Goal: Transaction & Acquisition: Purchase product/service

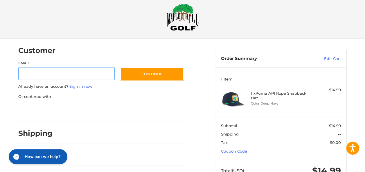
scroll to position [12, 0]
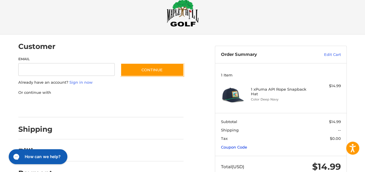
click at [247, 145] on link "Coupon Code" at bounding box center [234, 147] width 26 height 5
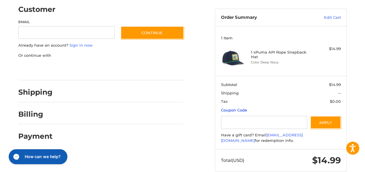
scroll to position [54, 0]
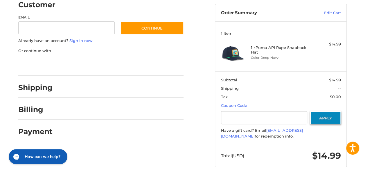
click at [324, 113] on button "Apply" at bounding box center [325, 117] width 31 height 13
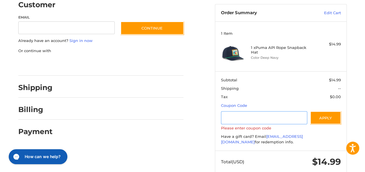
click at [261, 115] on input "Gift Certificate or Coupon Code" at bounding box center [264, 117] width 86 height 13
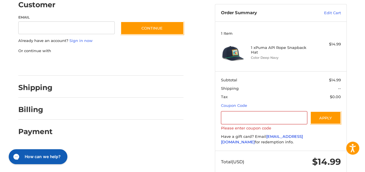
click at [262, 136] on link "[EMAIL_ADDRESS][DOMAIN_NAME]" at bounding box center [262, 139] width 82 height 10
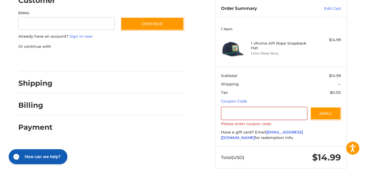
scroll to position [60, 0]
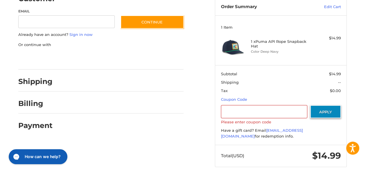
click at [332, 105] on button "Apply" at bounding box center [325, 111] width 31 height 13
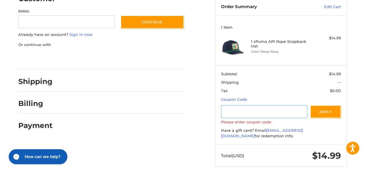
click at [273, 108] on input "Gift Certificate or Coupon Code" at bounding box center [264, 111] width 86 height 13
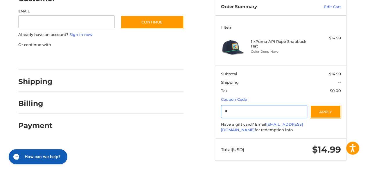
scroll to position [54, 0]
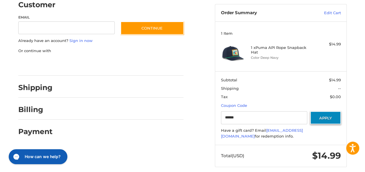
click at [327, 112] on button "Apply" at bounding box center [325, 117] width 31 height 13
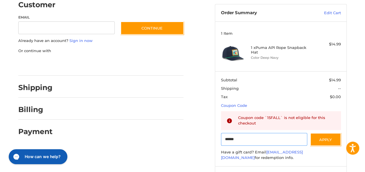
click at [280, 136] on input "******" at bounding box center [264, 139] width 86 height 13
click at [320, 133] on button "Apply" at bounding box center [325, 139] width 31 height 13
click at [269, 151] on link "[EMAIL_ADDRESS][DOMAIN_NAME]" at bounding box center [262, 155] width 82 height 10
click at [281, 135] on input "******" at bounding box center [264, 139] width 86 height 13
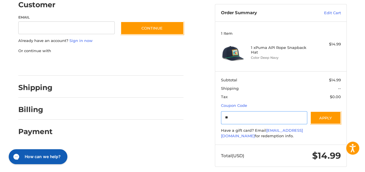
type input "*"
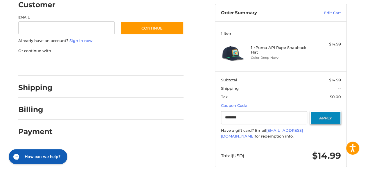
click at [325, 112] on button "Apply" at bounding box center [325, 117] width 31 height 13
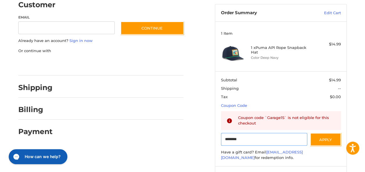
click at [280, 133] on input "********" at bounding box center [264, 139] width 86 height 13
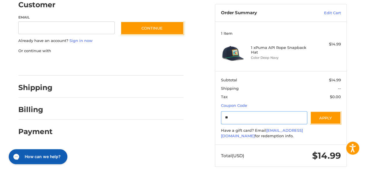
type input "*"
type input "******"
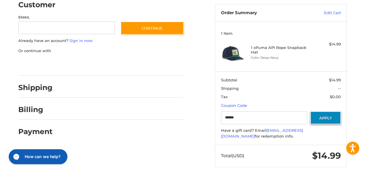
click at [334, 114] on button "Apply" at bounding box center [325, 117] width 31 height 13
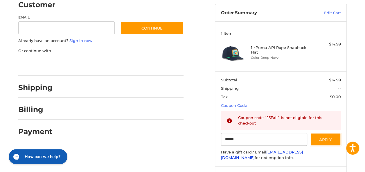
click at [265, 150] on link "[EMAIL_ADDRESS][DOMAIN_NAME]" at bounding box center [262, 155] width 82 height 10
